Goal: Check status: Check status

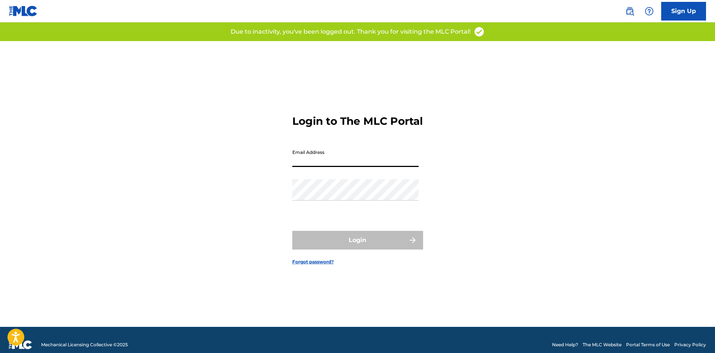
click at [307, 162] on input "Email Address" at bounding box center [355, 156] width 126 height 21
type input "[EMAIL_ADDRESS][DOMAIN_NAME]"
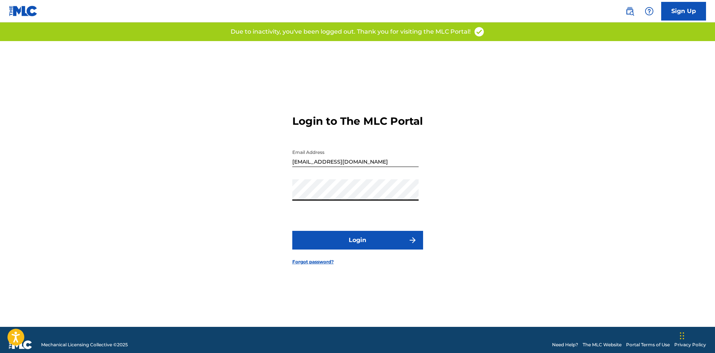
click at [357, 238] on button "Login" at bounding box center [357, 240] width 131 height 19
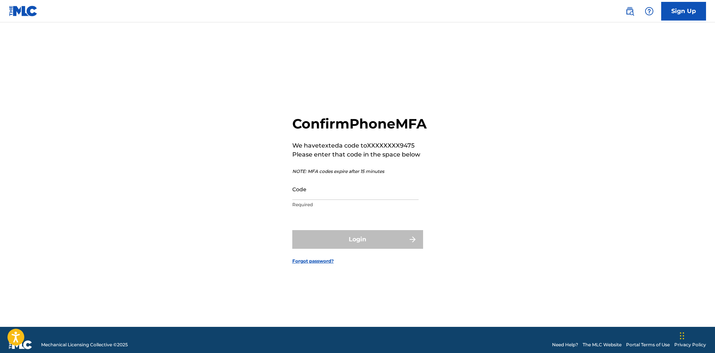
click at [291, 193] on div "Confirm Phone MFA We have texted a code to XXXXXXXX9475 Please enter that code …" at bounding box center [357, 184] width 523 height 286
click at [304, 198] on input "Code" at bounding box center [355, 189] width 126 height 21
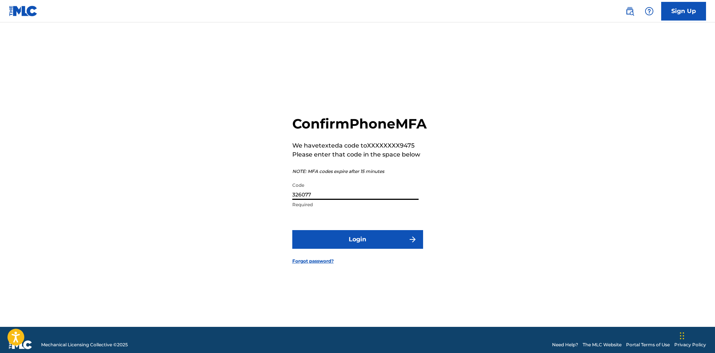
type input "326077"
click at [383, 249] on button "Login" at bounding box center [357, 239] width 131 height 19
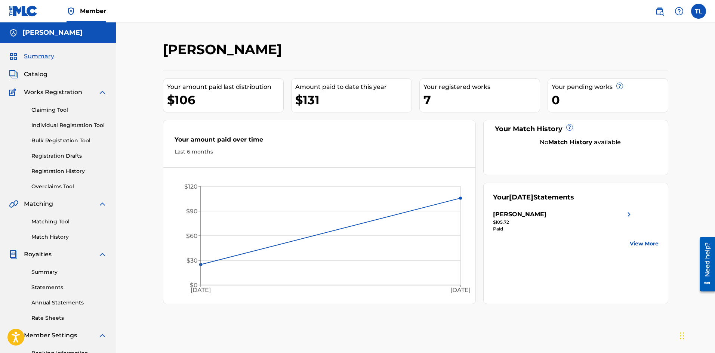
click at [54, 173] on link "Registration History" at bounding box center [69, 172] width 76 height 8
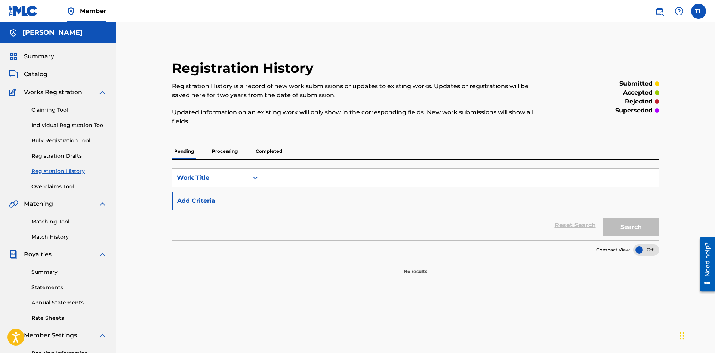
click at [231, 154] on p "Processing" at bounding box center [225, 152] width 30 height 16
click at [273, 153] on p "Completed" at bounding box center [268, 152] width 31 height 16
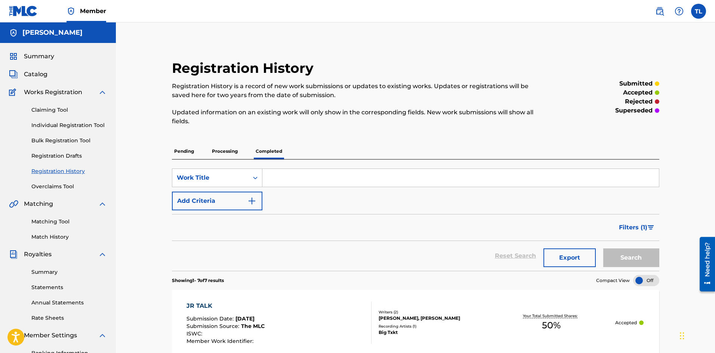
click at [224, 156] on p "Processing" at bounding box center [225, 152] width 30 height 16
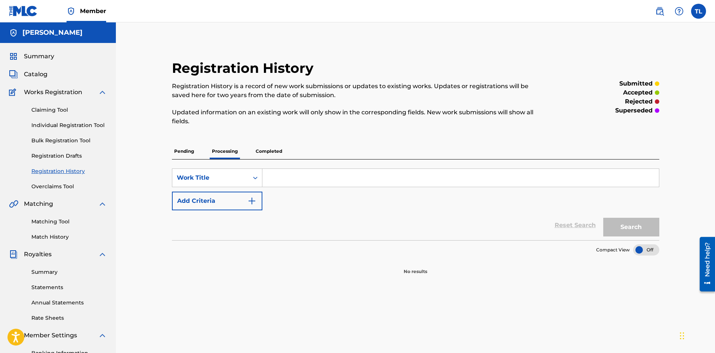
click at [187, 152] on p "Pending" at bounding box center [184, 152] width 24 height 16
click at [271, 157] on p "Completed" at bounding box center [268, 152] width 31 height 16
